Goal: Find specific page/section

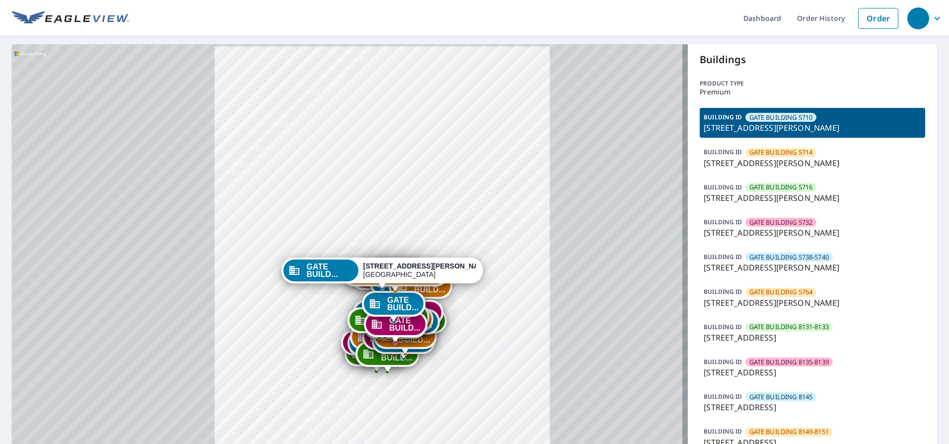
drag, startPoint x: 366, startPoint y: 308, endPoint x: 385, endPoint y: 237, distance: 72.4
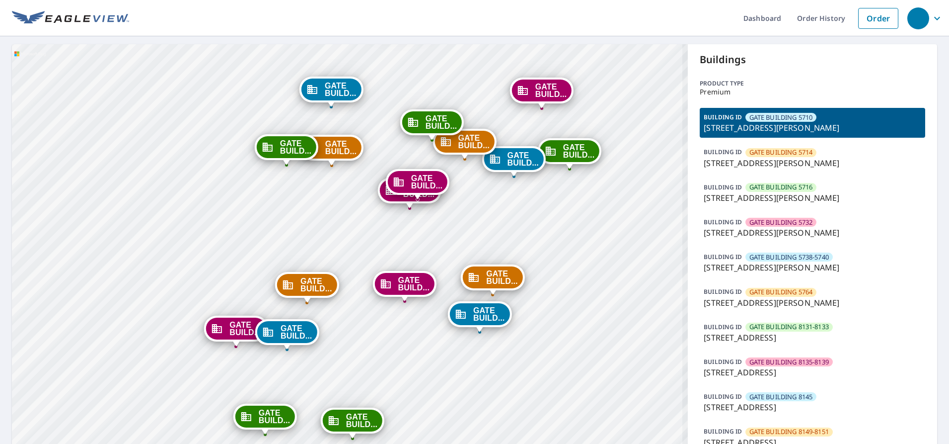
drag, startPoint x: 354, startPoint y: 368, endPoint x: 383, endPoint y: 292, distance: 81.7
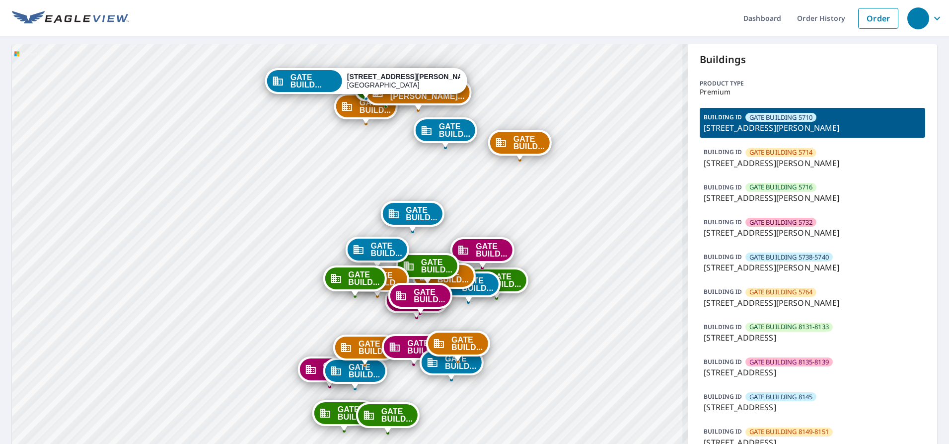
drag, startPoint x: 385, startPoint y: 229, endPoint x: 395, endPoint y: 297, distance: 68.9
click at [395, 297] on icon "Dropped pin, building GATE BUILDING 8275, Commercial property, 8275 Southwester…" at bounding box center [401, 296] width 12 height 12
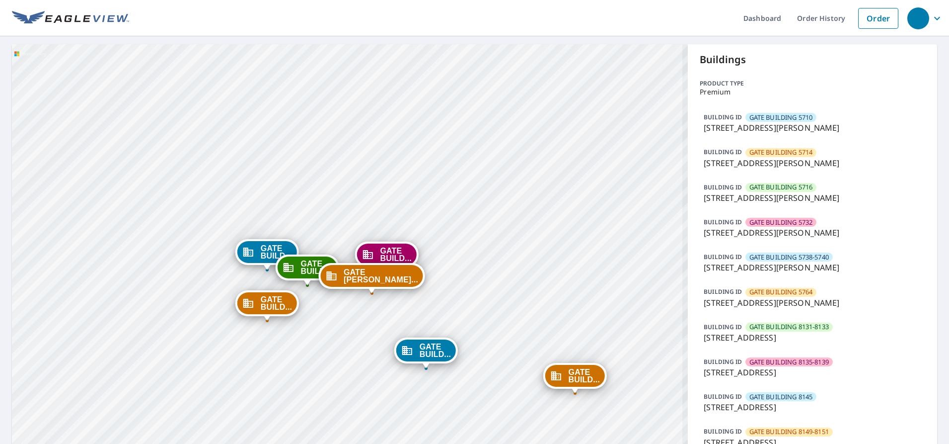
drag, startPoint x: 484, startPoint y: 195, endPoint x: 521, endPoint y: 147, distance: 60.3
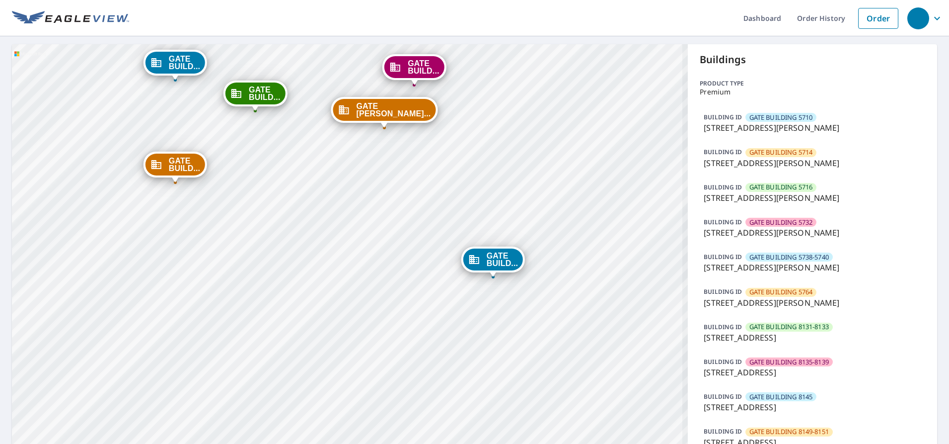
drag, startPoint x: 426, startPoint y: 320, endPoint x: 448, endPoint y: 250, distance: 74.0
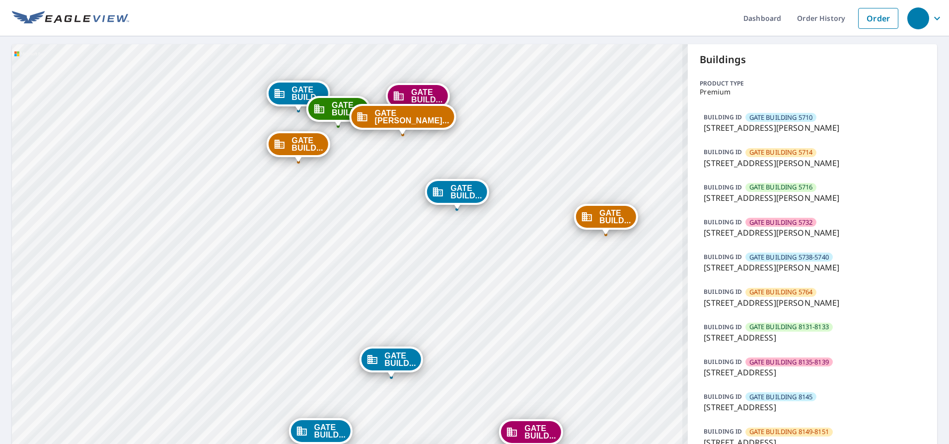
drag, startPoint x: 449, startPoint y: 306, endPoint x: 432, endPoint y: 244, distance: 63.9
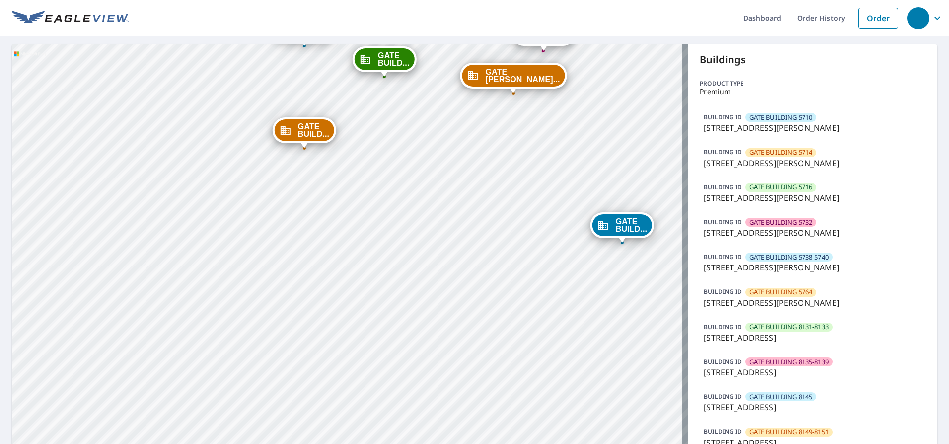
scroll to position [298, 0]
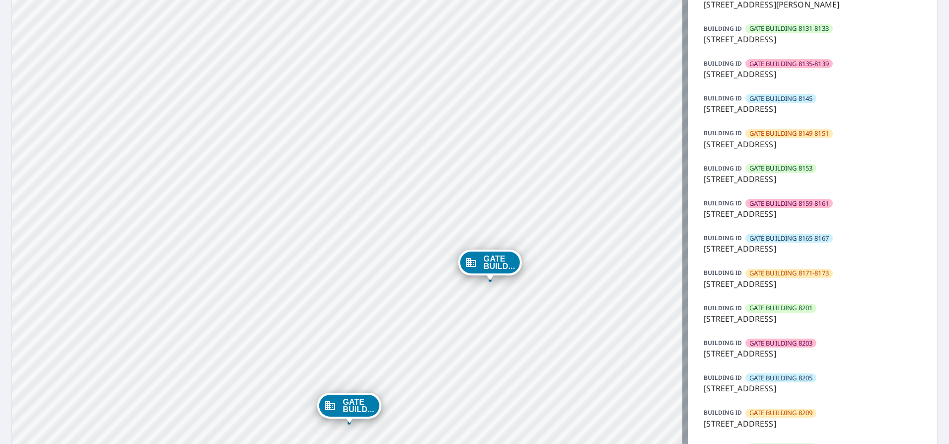
click at [750, 269] on span "GATE BUILDING 8171-8173" at bounding box center [789, 272] width 79 height 9
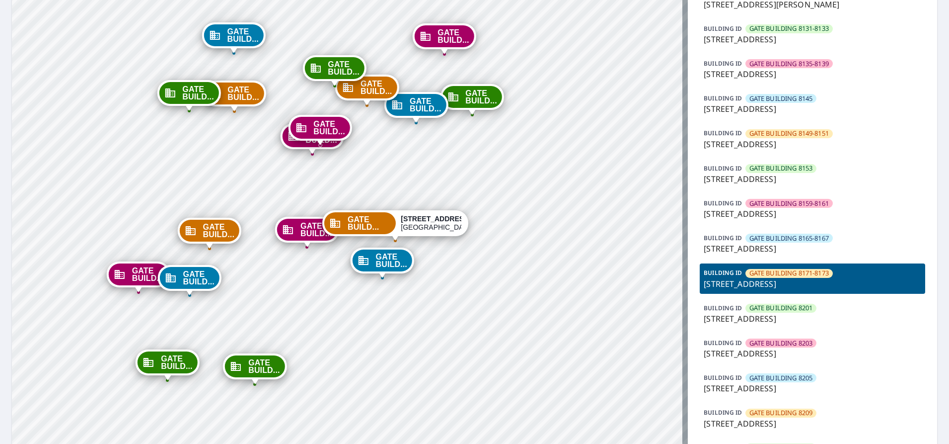
drag, startPoint x: 432, startPoint y: 128, endPoint x: 444, endPoint y: 184, distance: 57.9
click at [444, 184] on div "GATE BUILD... [STREET_ADDRESS][PERSON_NAME] GATE BUILD... [STREET_ADDRESS][PERS…" at bounding box center [350, 233] width 676 height 974
click at [801, 282] on p "[STREET_ADDRESS]" at bounding box center [813, 284] width 218 height 12
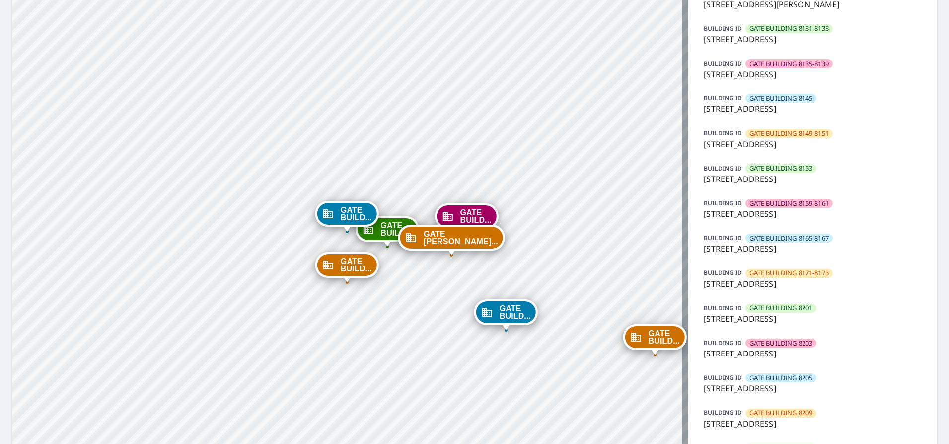
click at [795, 278] on p "[STREET_ADDRESS]" at bounding box center [813, 284] width 218 height 12
